Goal: Navigation & Orientation: Understand site structure

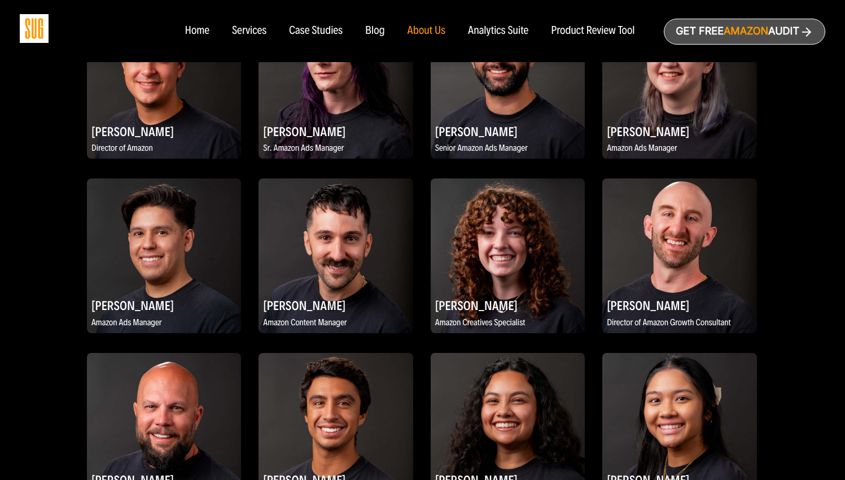
scroll to position [697, 0]
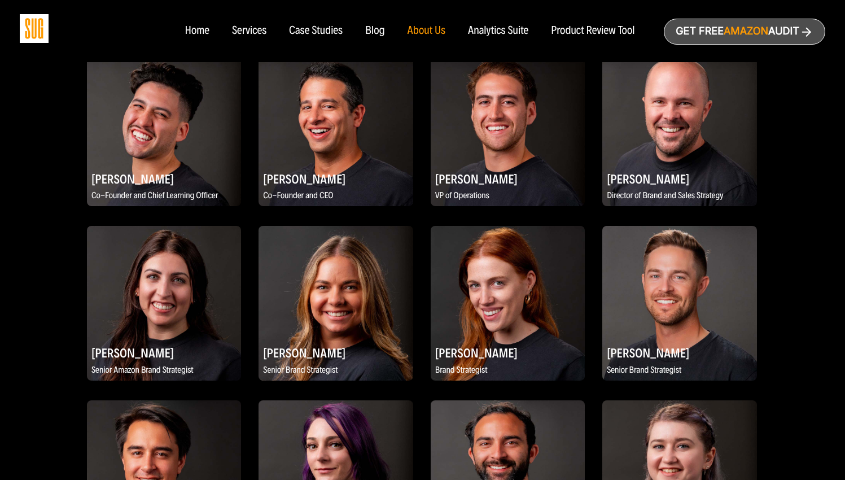
click at [492, 30] on div "Analytics Suite" at bounding box center [498, 31] width 60 height 12
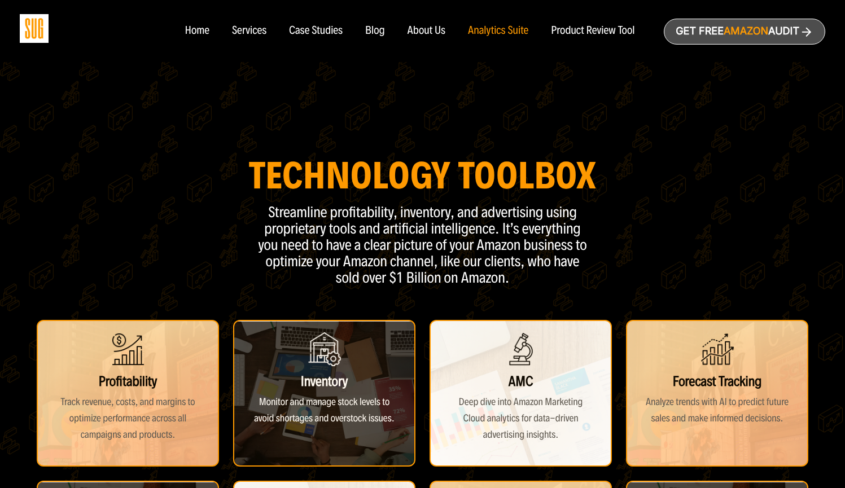
click at [575, 35] on div "Product Review Tool" at bounding box center [593, 31] width 84 height 12
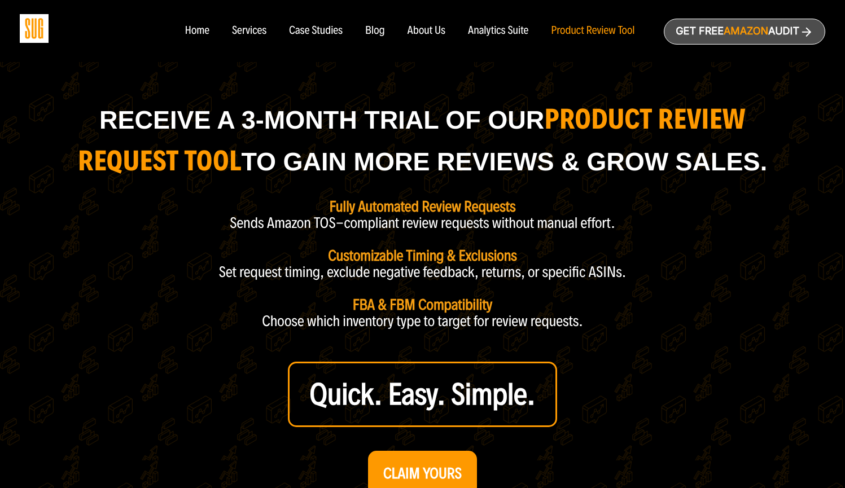
click at [320, 27] on div "Case Studies" at bounding box center [316, 31] width 54 height 12
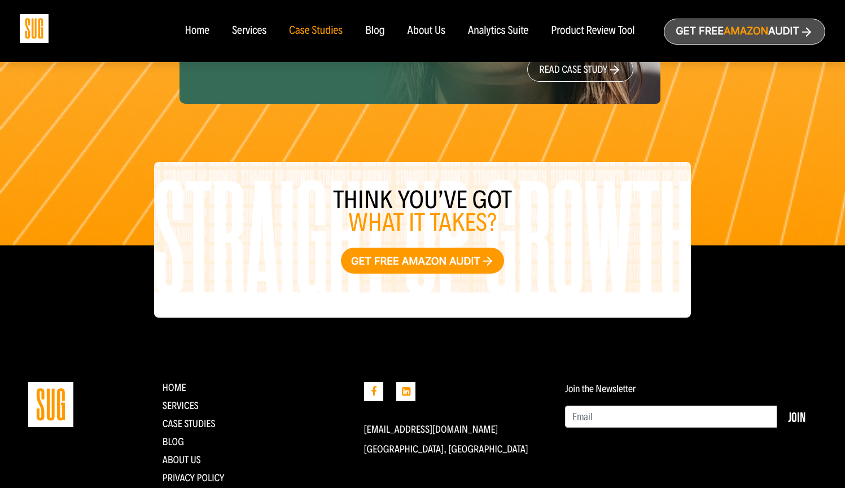
scroll to position [1668, 0]
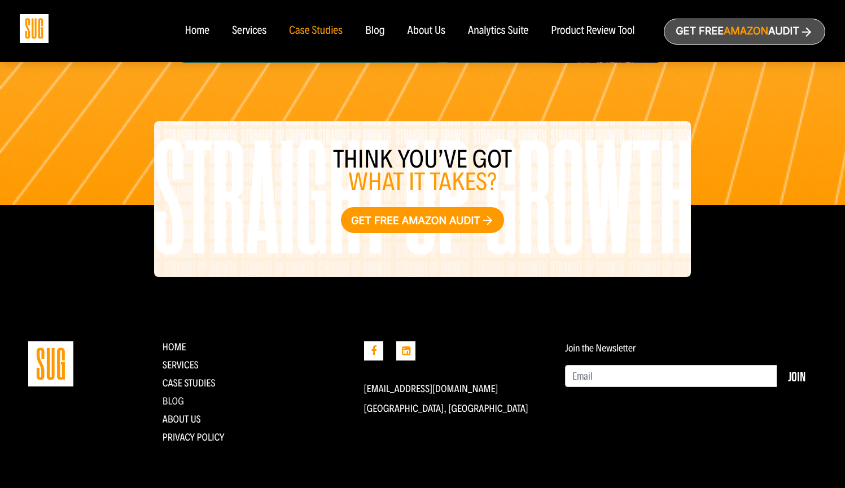
click at [172, 403] on link "Blog" at bounding box center [173, 401] width 21 height 12
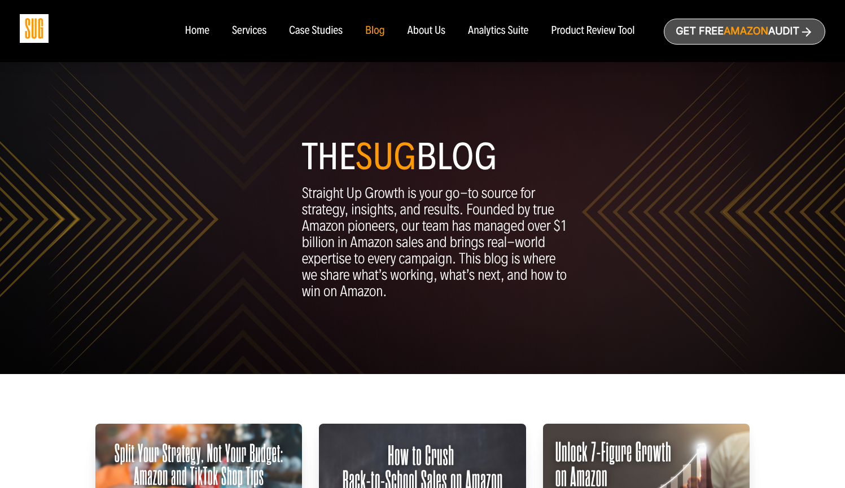
click at [264, 29] on div "Services" at bounding box center [249, 31] width 34 height 12
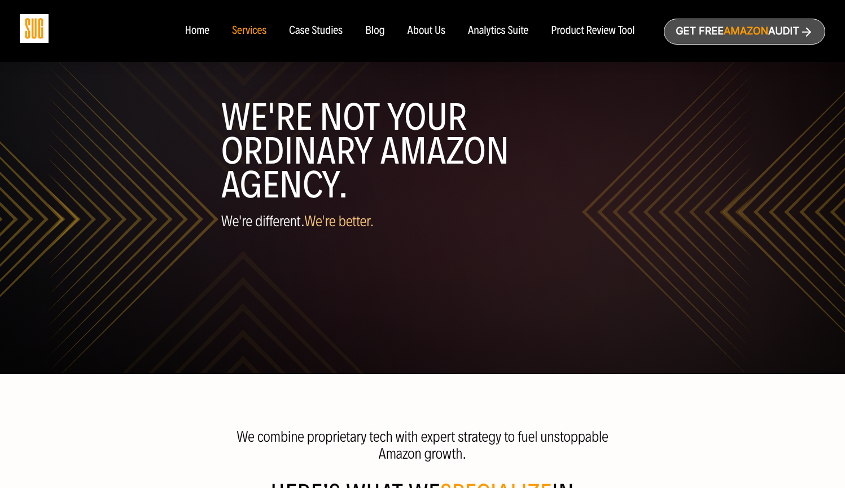
click at [796, 33] on link "Get free Amazon Audit" at bounding box center [744, 32] width 161 height 26
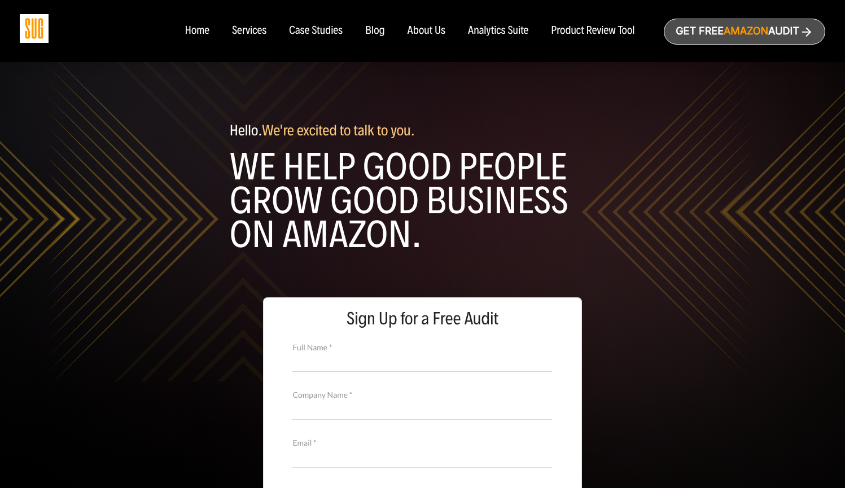
click at [34, 27] on img at bounding box center [34, 28] width 29 height 29
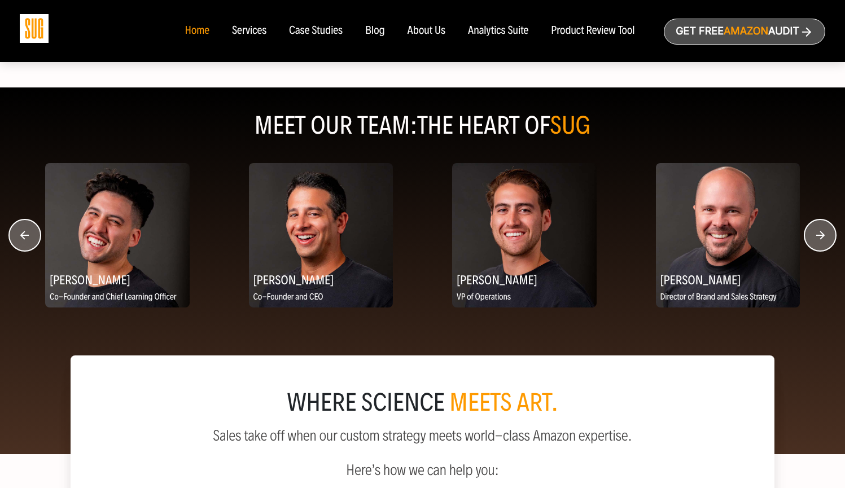
scroll to position [1378, 0]
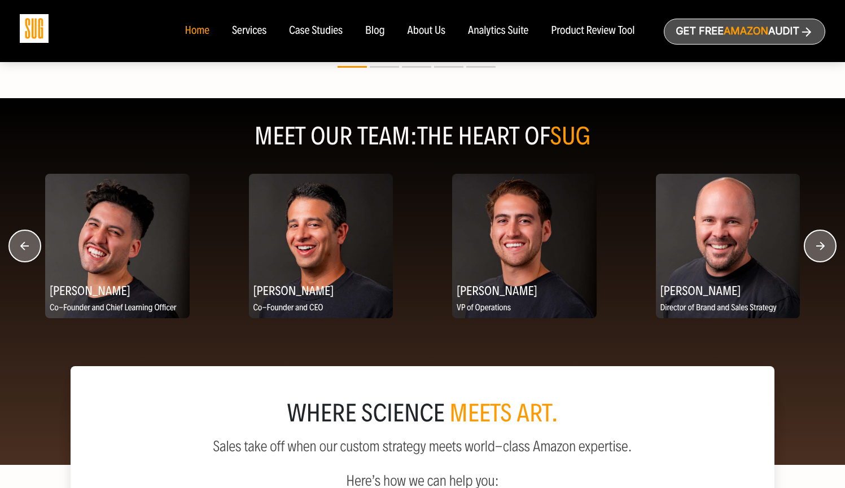
click at [819, 245] on circle "button" at bounding box center [821, 246] width 32 height 32
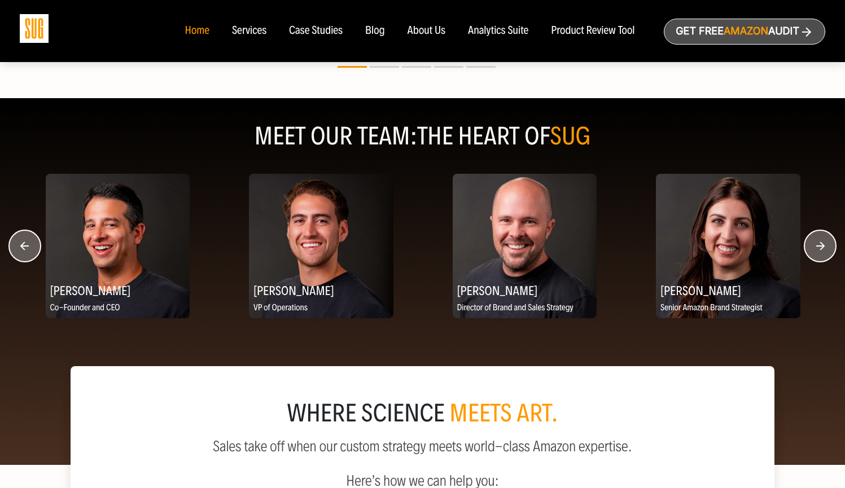
click at [819, 245] on circle "button" at bounding box center [821, 246] width 32 height 32
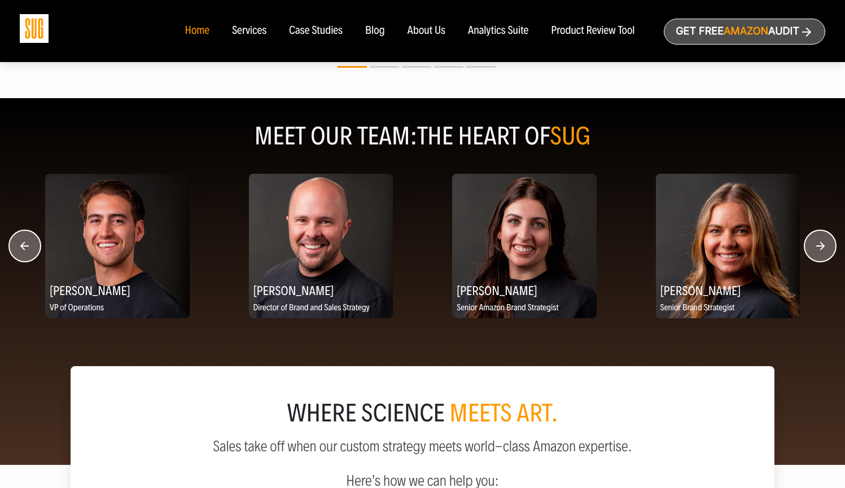
click at [819, 245] on circle "button" at bounding box center [821, 246] width 32 height 32
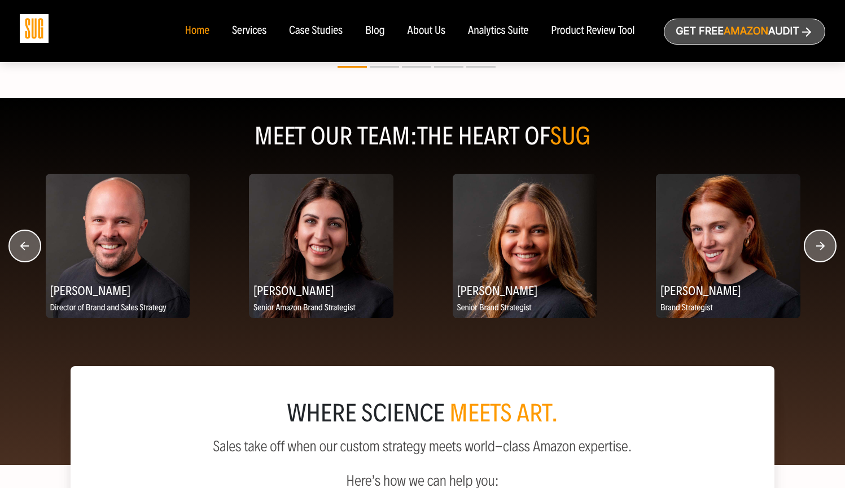
click at [819, 245] on circle "button" at bounding box center [821, 246] width 32 height 32
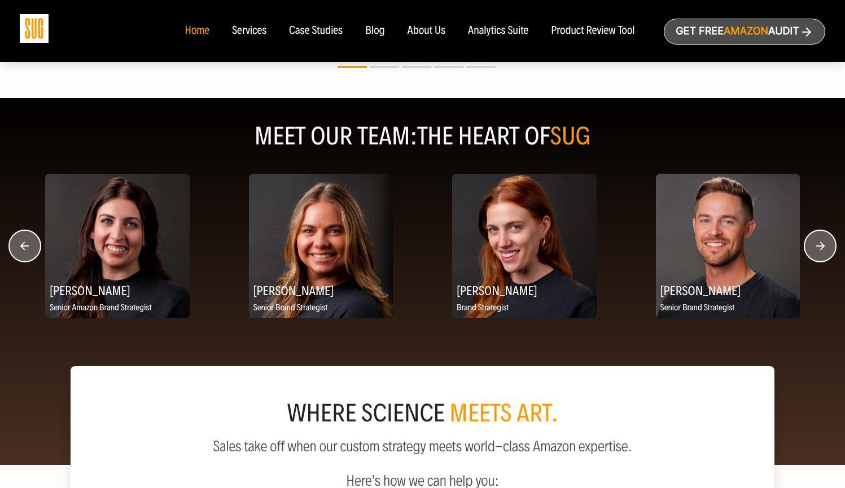
click at [819, 245] on circle "button" at bounding box center [821, 246] width 32 height 32
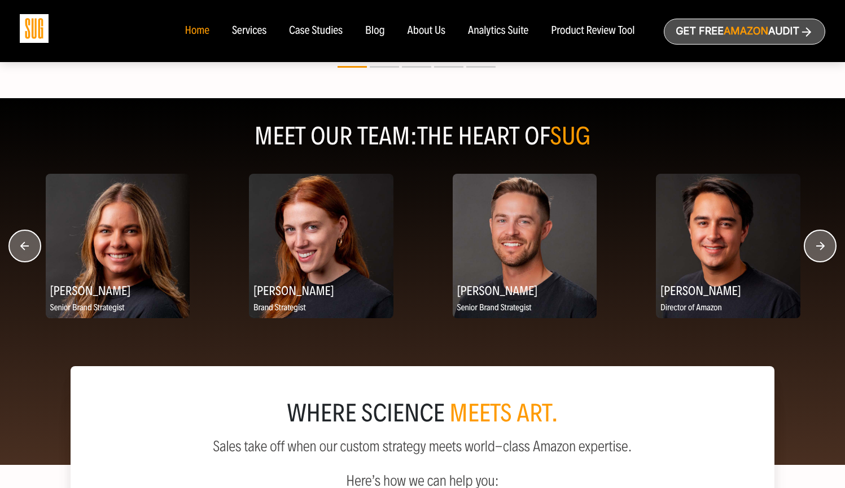
click at [819, 245] on circle "button" at bounding box center [821, 246] width 32 height 32
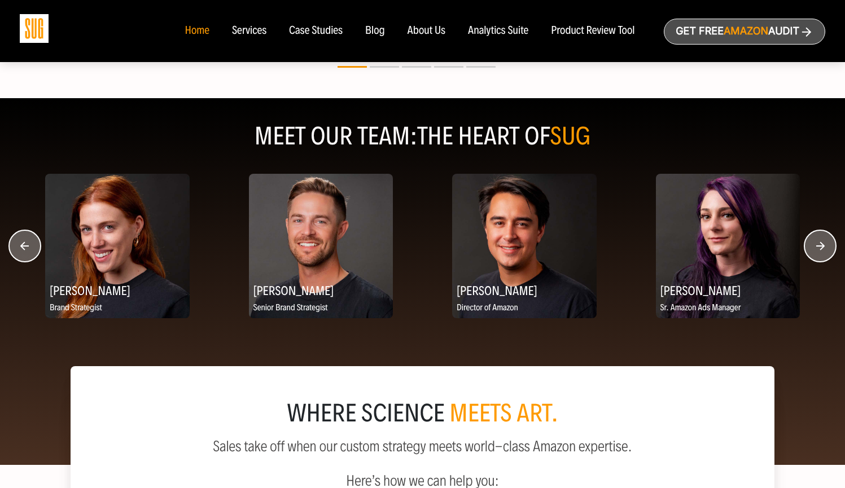
click at [819, 245] on circle "button" at bounding box center [821, 246] width 32 height 32
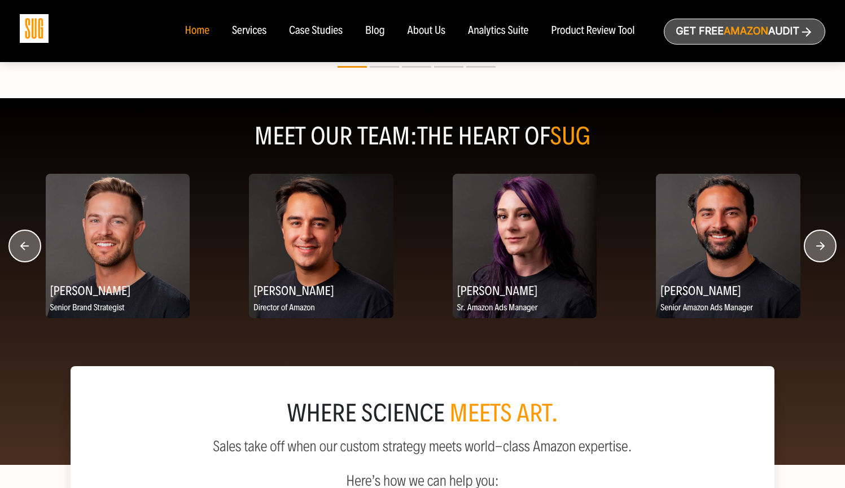
click at [819, 245] on circle "button" at bounding box center [821, 246] width 32 height 32
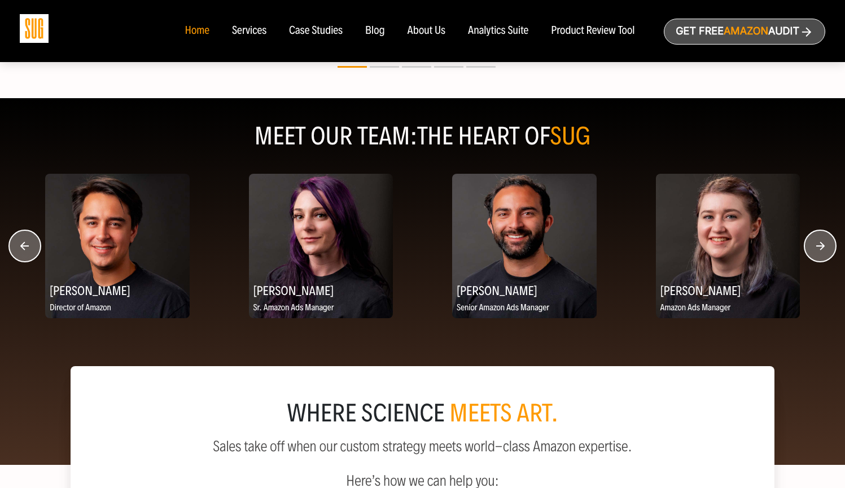
click at [819, 245] on circle "button" at bounding box center [821, 246] width 32 height 32
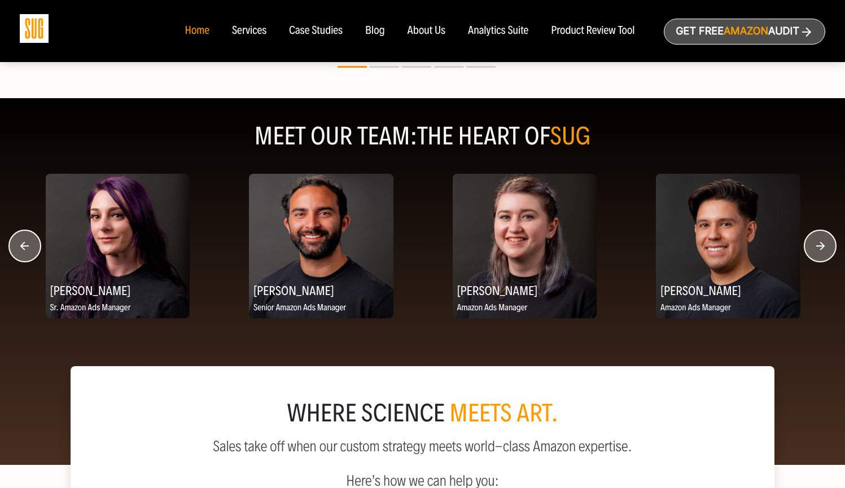
click at [819, 245] on circle "button" at bounding box center [821, 246] width 32 height 32
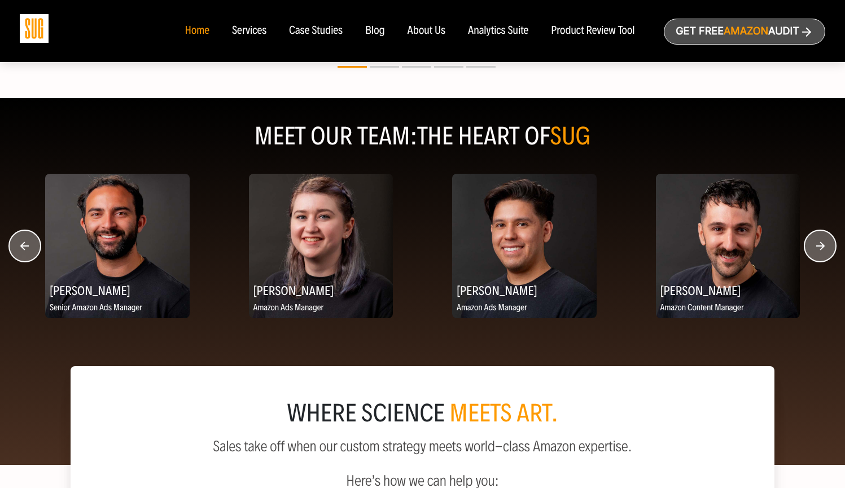
click at [819, 245] on circle "button" at bounding box center [821, 246] width 32 height 32
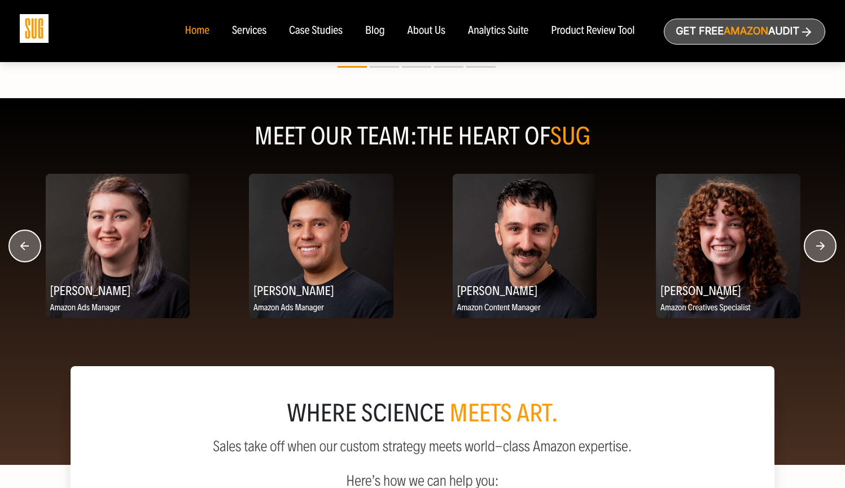
click at [820, 246] on circle "button" at bounding box center [821, 246] width 32 height 32
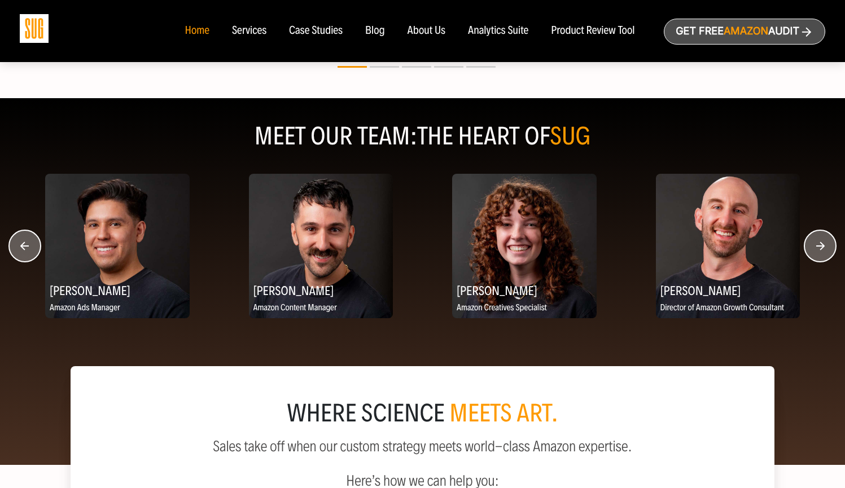
click at [820, 246] on circle "button" at bounding box center [821, 246] width 32 height 32
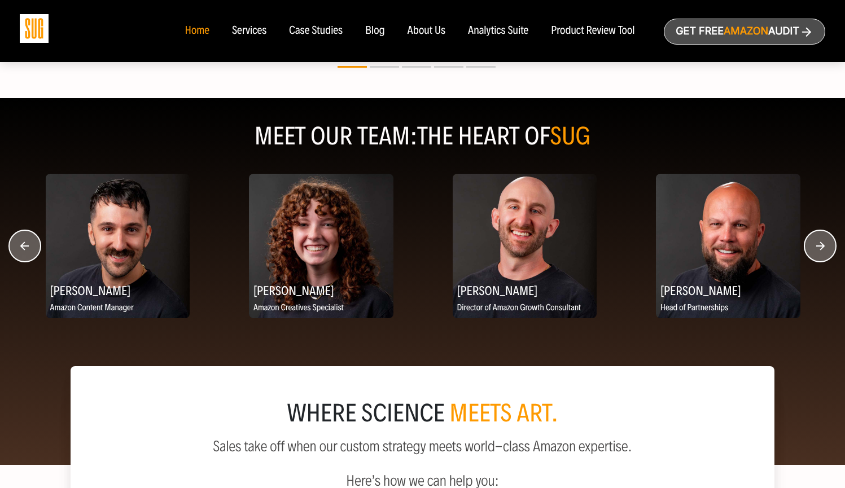
click at [820, 246] on circle "button" at bounding box center [821, 246] width 32 height 32
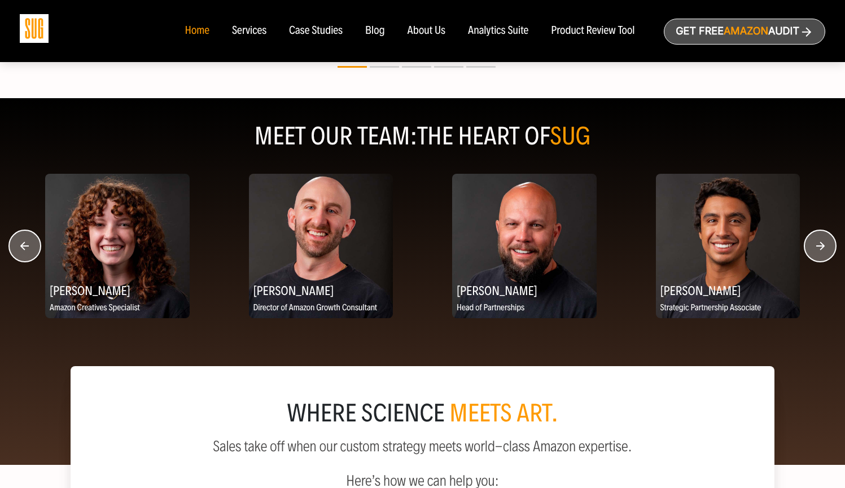
click at [820, 246] on circle "button" at bounding box center [821, 246] width 32 height 32
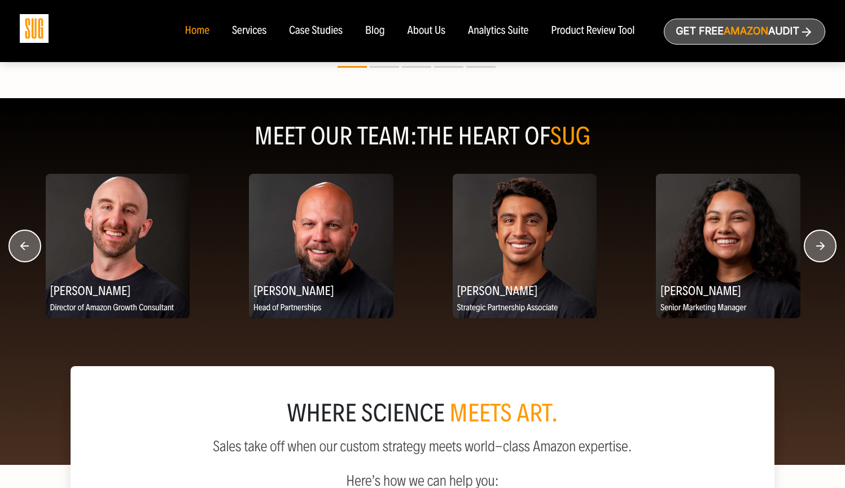
click at [820, 246] on circle "button" at bounding box center [821, 246] width 32 height 32
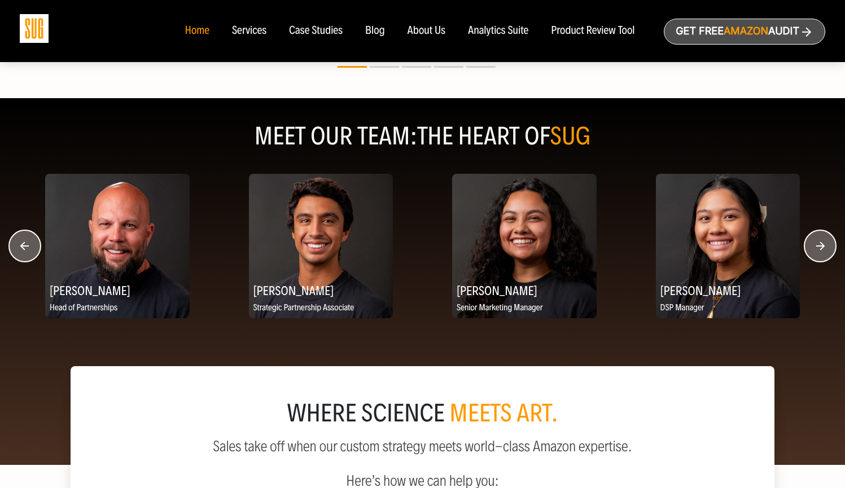
click at [820, 246] on circle "button" at bounding box center [821, 246] width 32 height 32
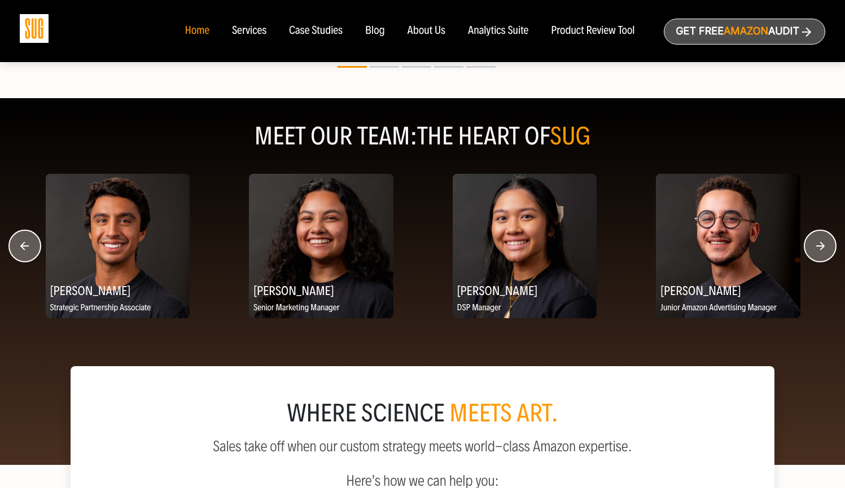
click at [820, 245] on circle "button" at bounding box center [821, 246] width 32 height 32
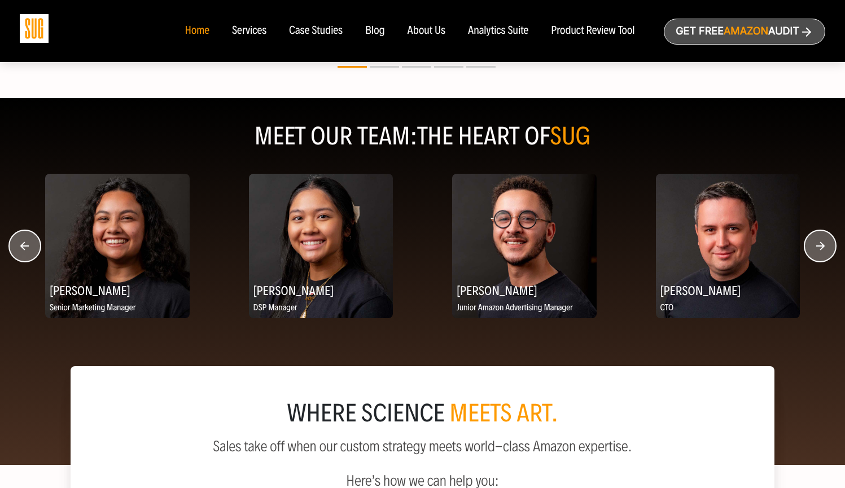
click at [820, 245] on circle "button" at bounding box center [821, 246] width 32 height 32
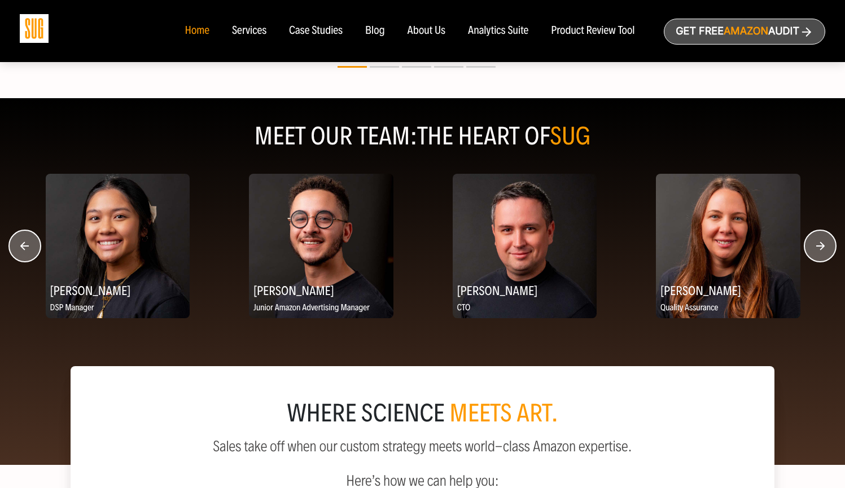
click at [820, 245] on circle "button" at bounding box center [821, 246] width 32 height 32
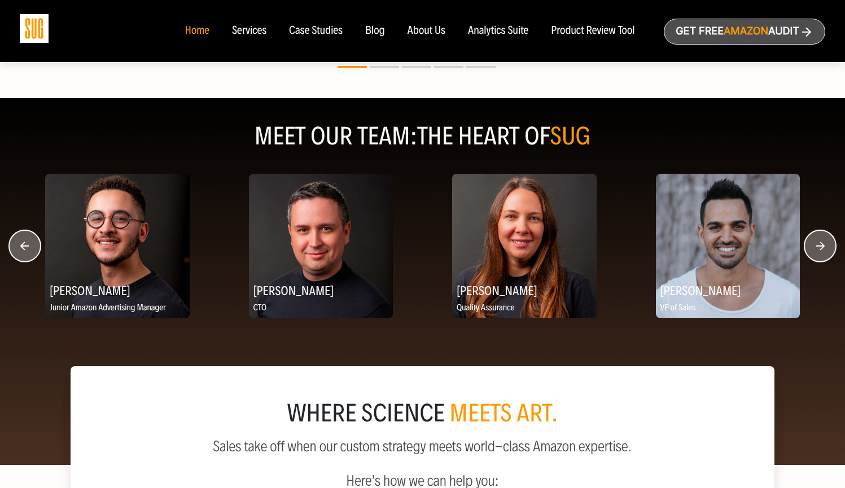
click at [820, 245] on circle "button" at bounding box center [821, 246] width 32 height 32
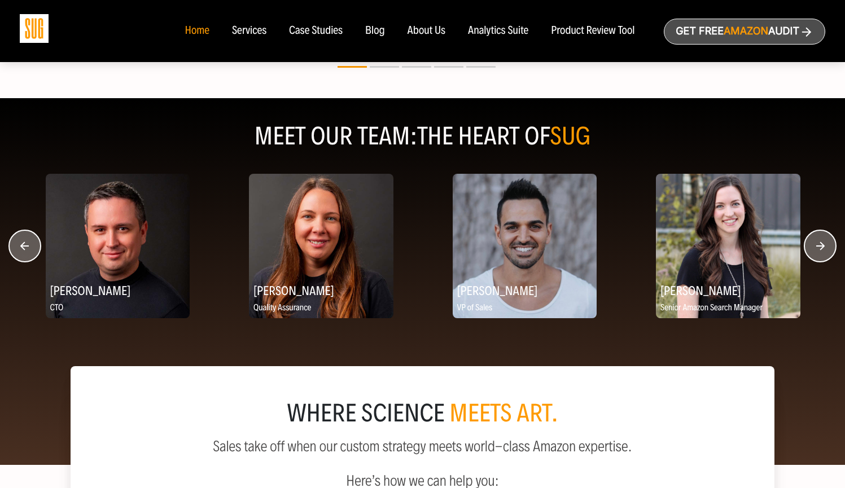
click at [820, 245] on circle "button" at bounding box center [821, 246] width 32 height 32
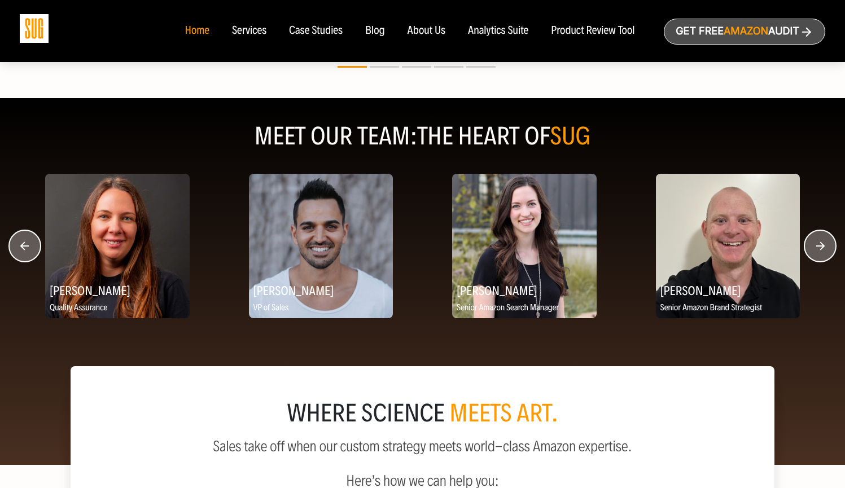
click at [820, 245] on circle "button" at bounding box center [821, 246] width 32 height 32
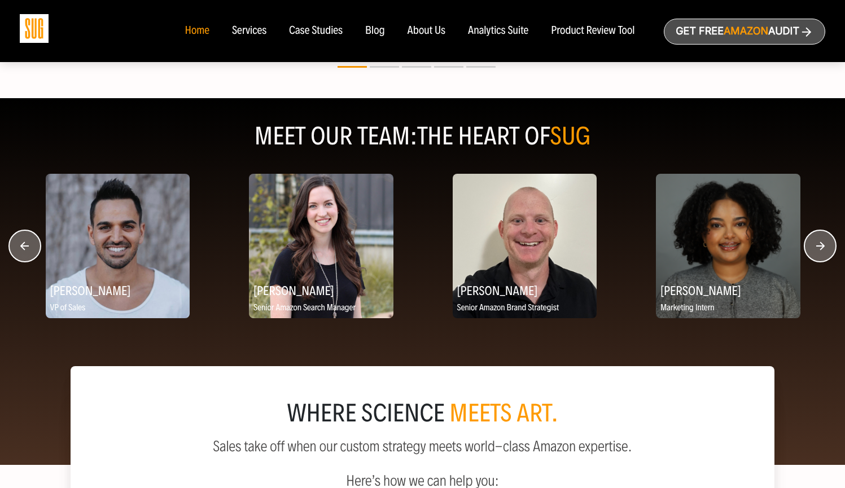
click at [820, 245] on circle "button" at bounding box center [821, 246] width 32 height 32
